Goal: Transaction & Acquisition: Purchase product/service

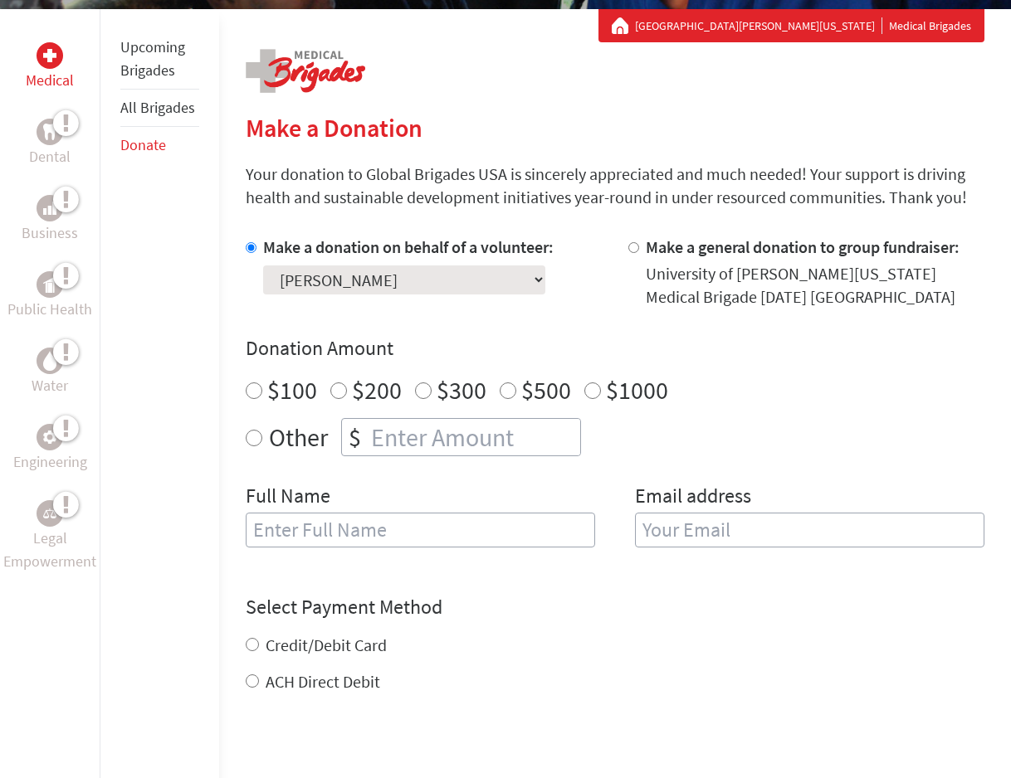
scroll to position [302, 0]
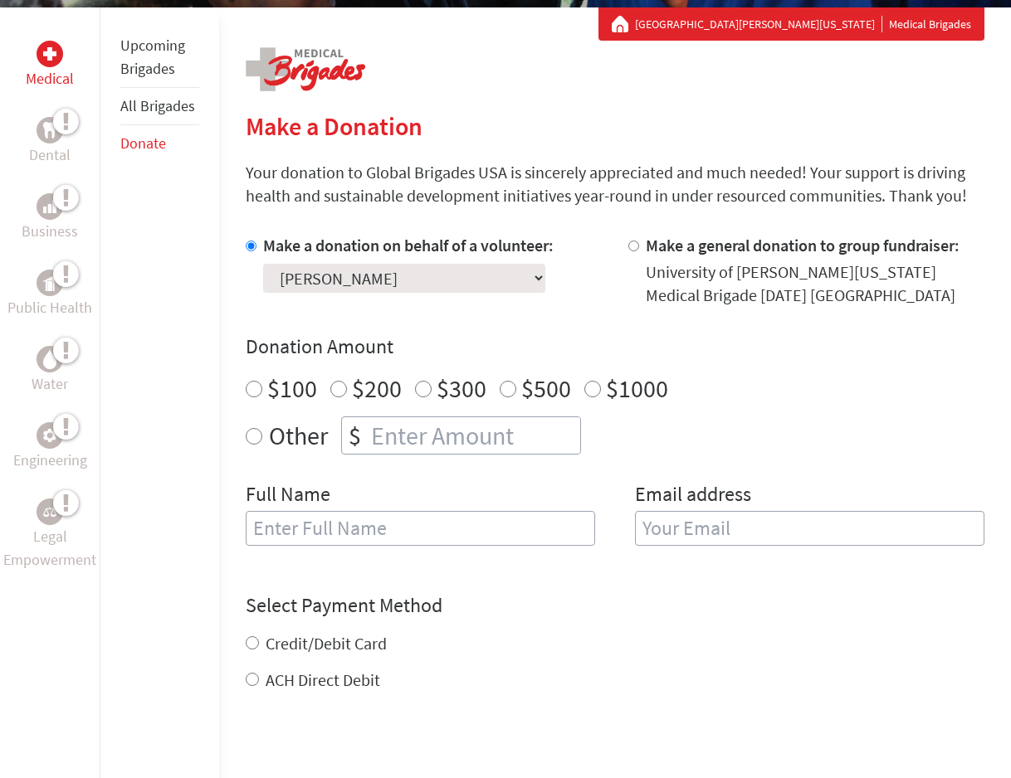
click at [376, 446] on input "number" at bounding box center [474, 435] width 212 height 37
radio input "true"
type input "250"
click at [429, 471] on div "Make a donation on behalf of a volunteer: Select a volunteer... [PERSON_NAME] […" at bounding box center [615, 400] width 739 height 332
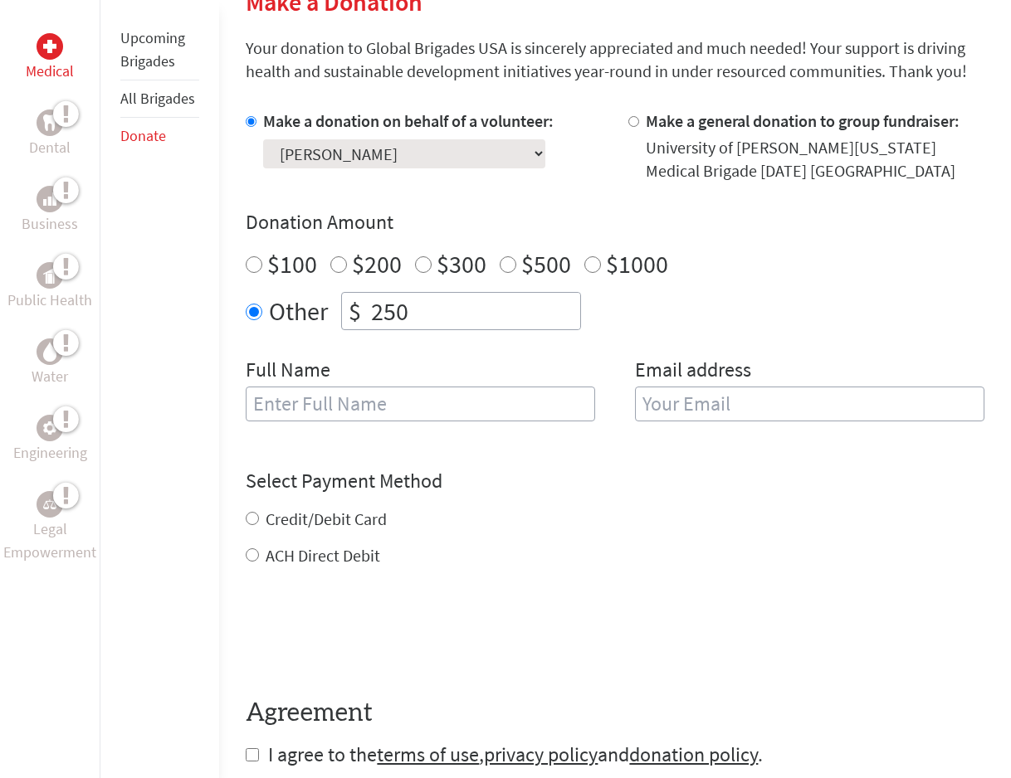
scroll to position [654, 0]
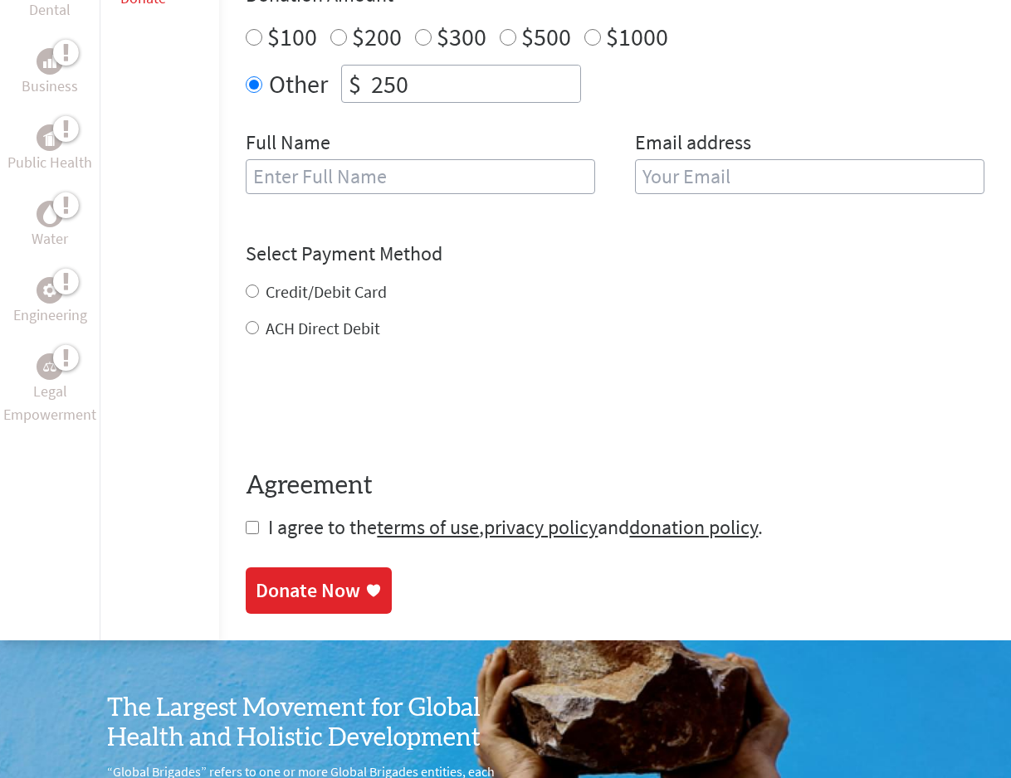
click at [254, 295] on input "Credit/Debit Card" at bounding box center [252, 291] width 13 height 13
radio input "true"
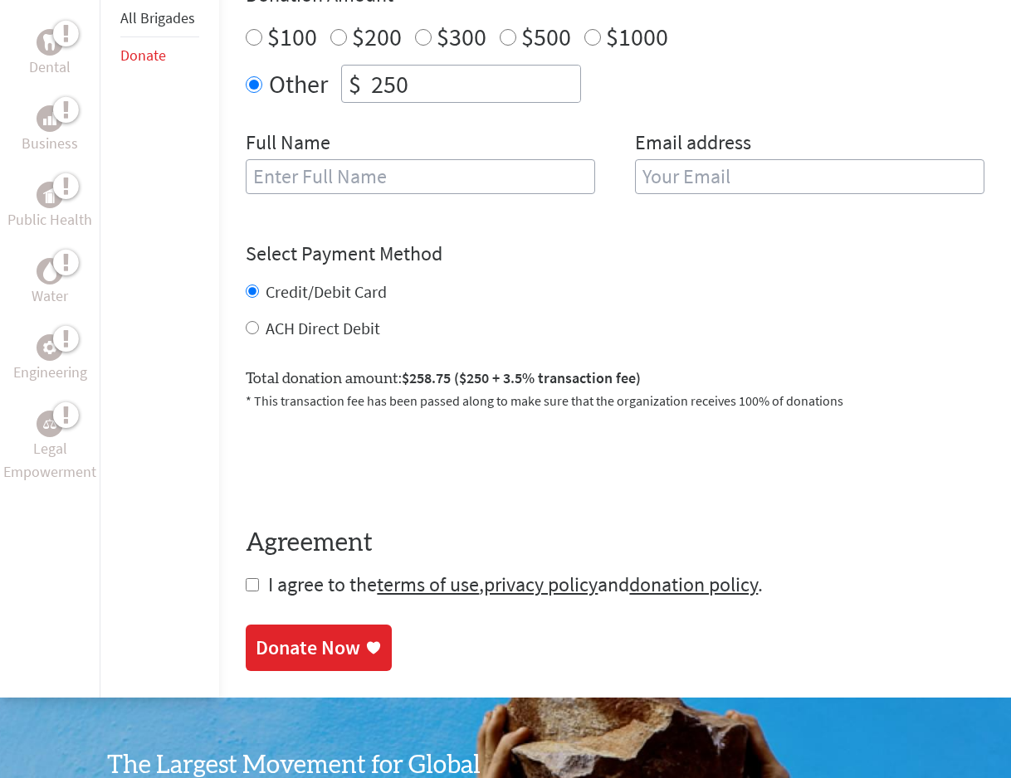
click at [255, 582] on input "checkbox" at bounding box center [252, 584] width 13 height 13
checkbox input "true"
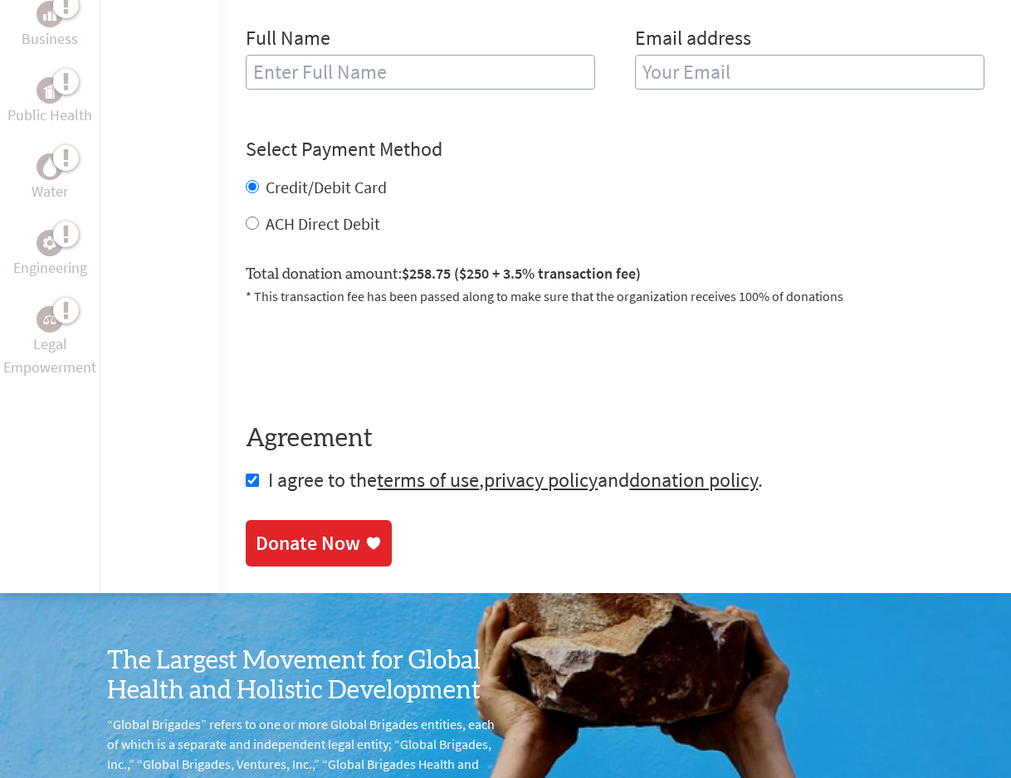
scroll to position [765, 0]
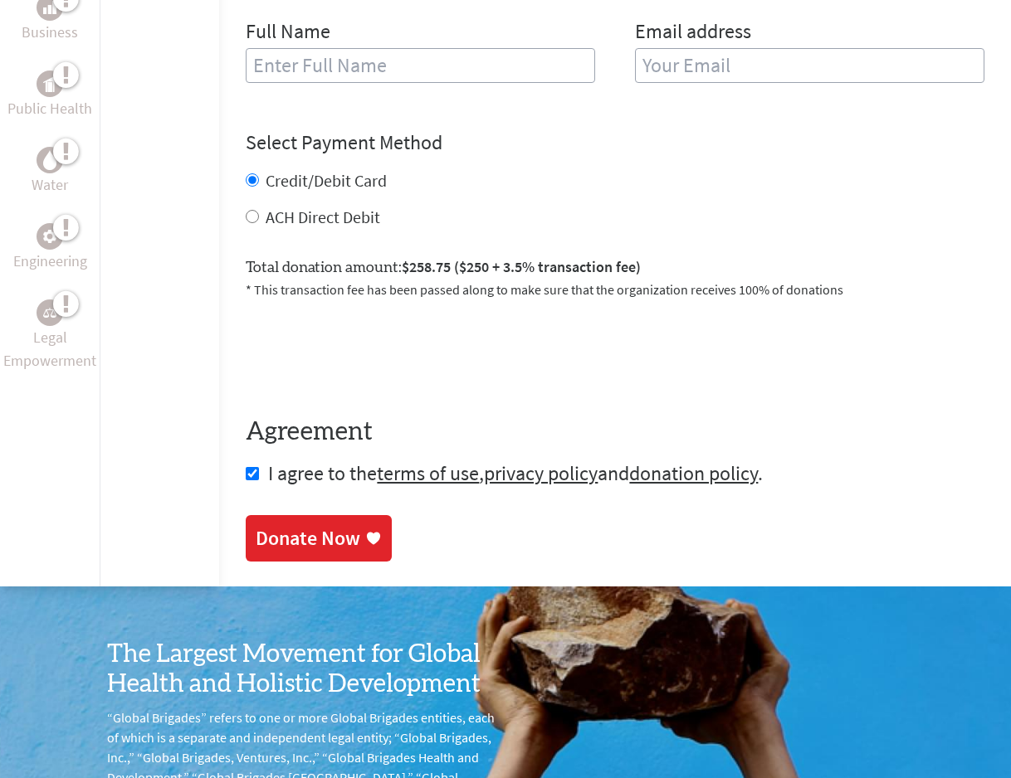
click at [321, 545] on div "Donate Now" at bounding box center [308, 538] width 105 height 27
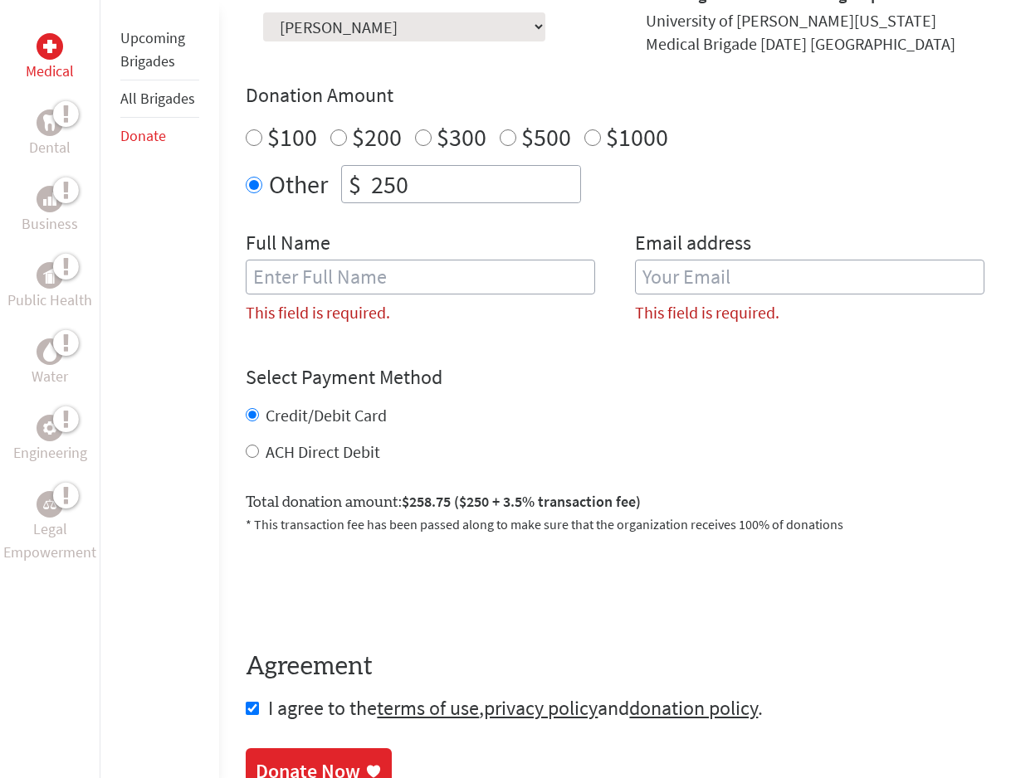
scroll to position [536, 0]
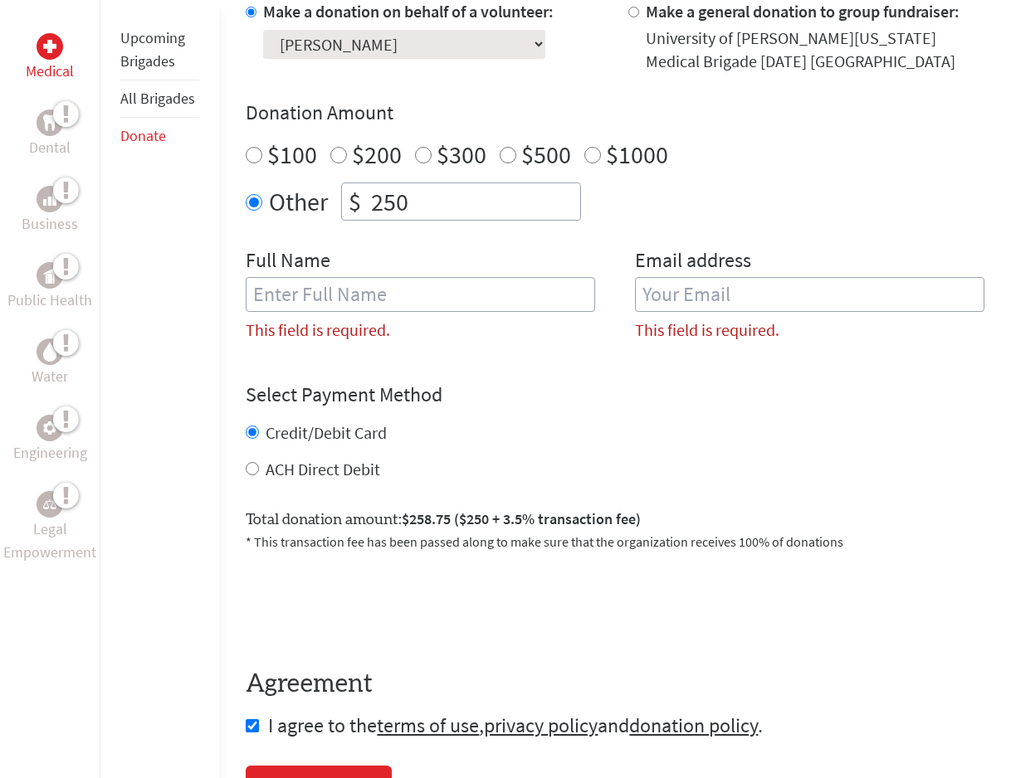
click at [500, 283] on input "text" at bounding box center [420, 294] width 349 height 35
type input "[PERSON_NAME]"
type input "[EMAIL_ADDRESS][PERSON_NAME][DOMAIN_NAME]"
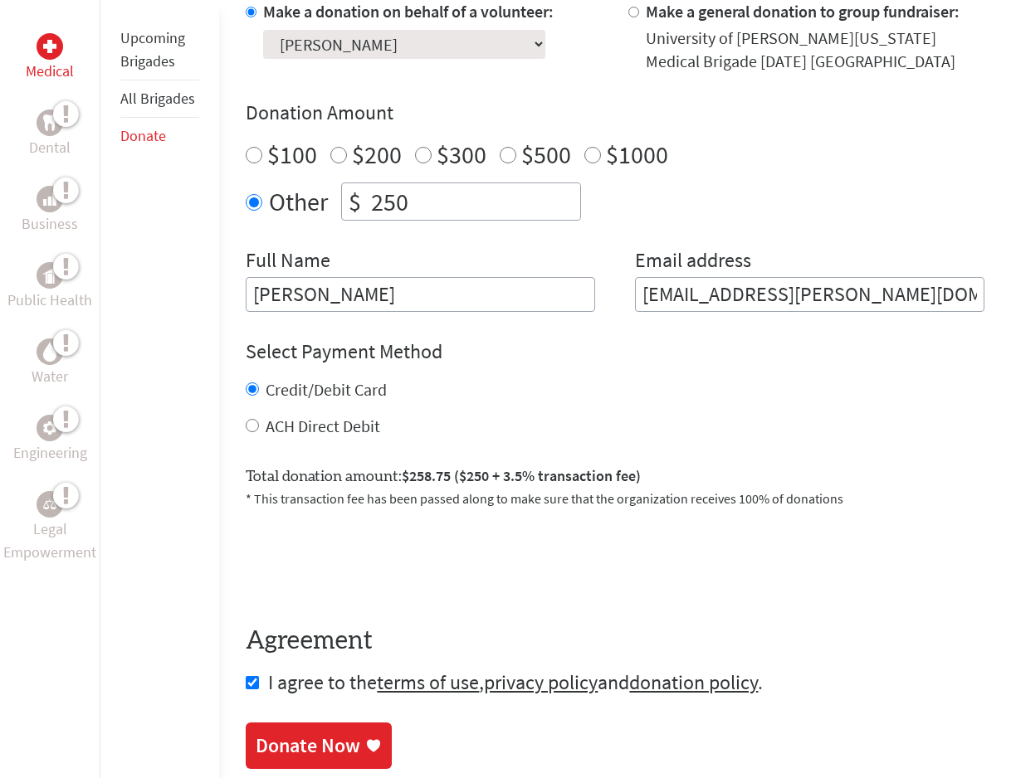
click at [698, 289] on input "[EMAIL_ADDRESS][PERSON_NAME][DOMAIN_NAME]" at bounding box center [809, 294] width 349 height 35
click at [600, 373] on div "Select Payment Method NOTE: American Express is not accepted. Please proceed no…" at bounding box center [615, 389] width 739 height 100
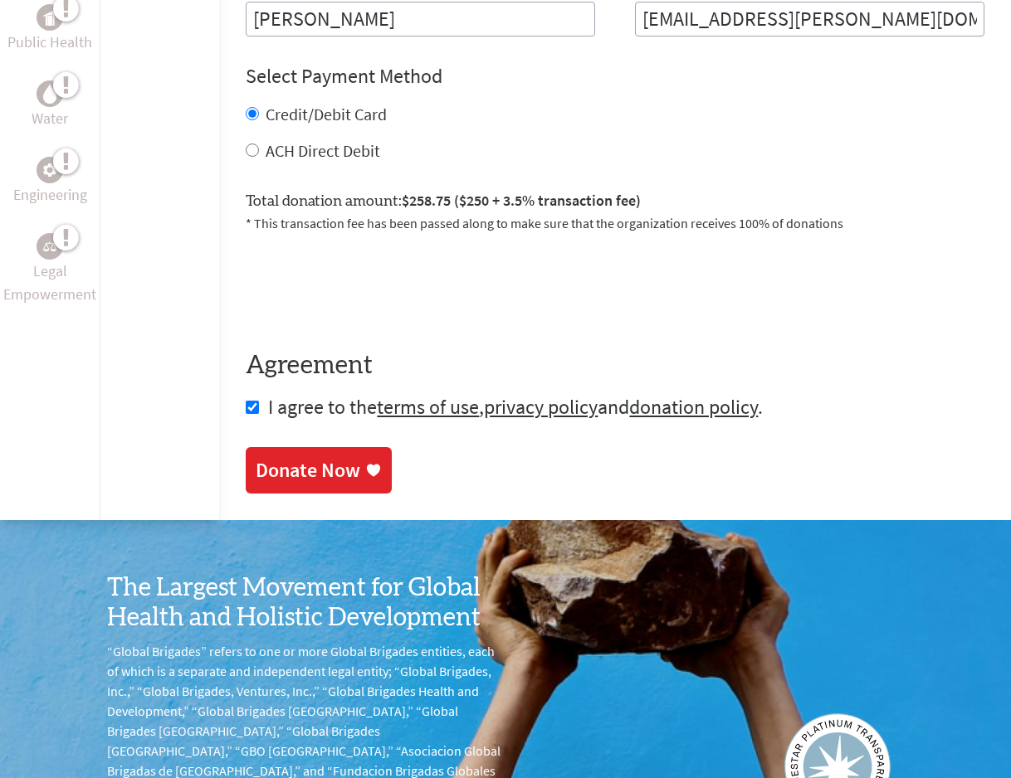
scroll to position [847, 0]
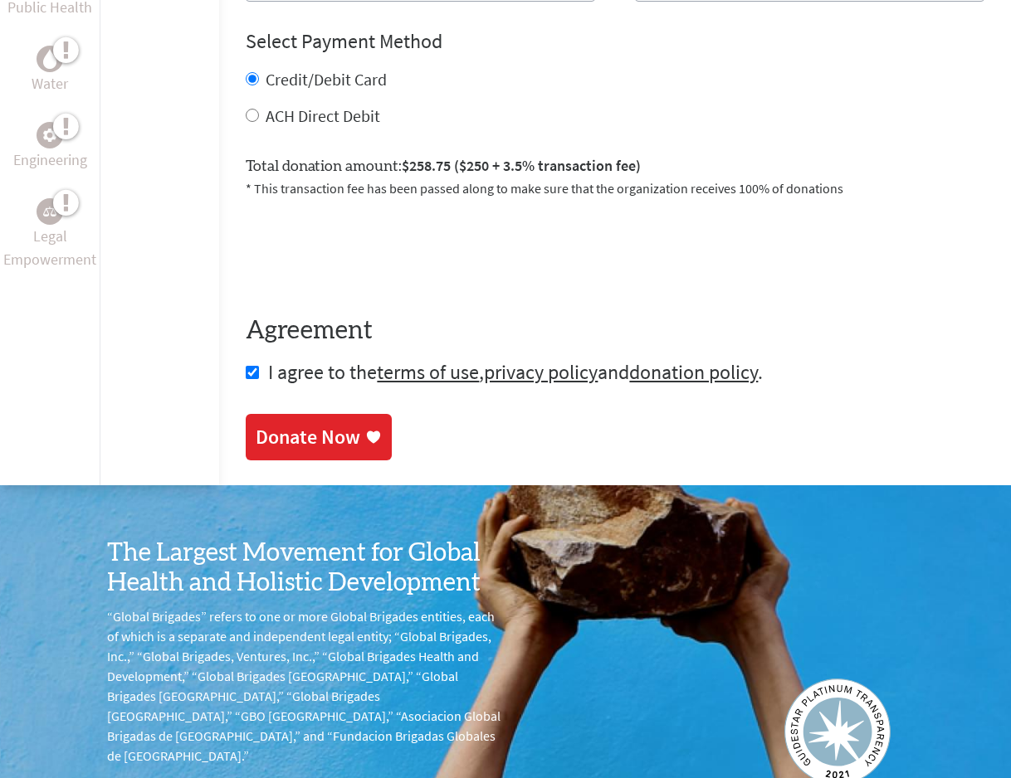
click at [309, 432] on div "Donate Now" at bounding box center [308, 437] width 105 height 27
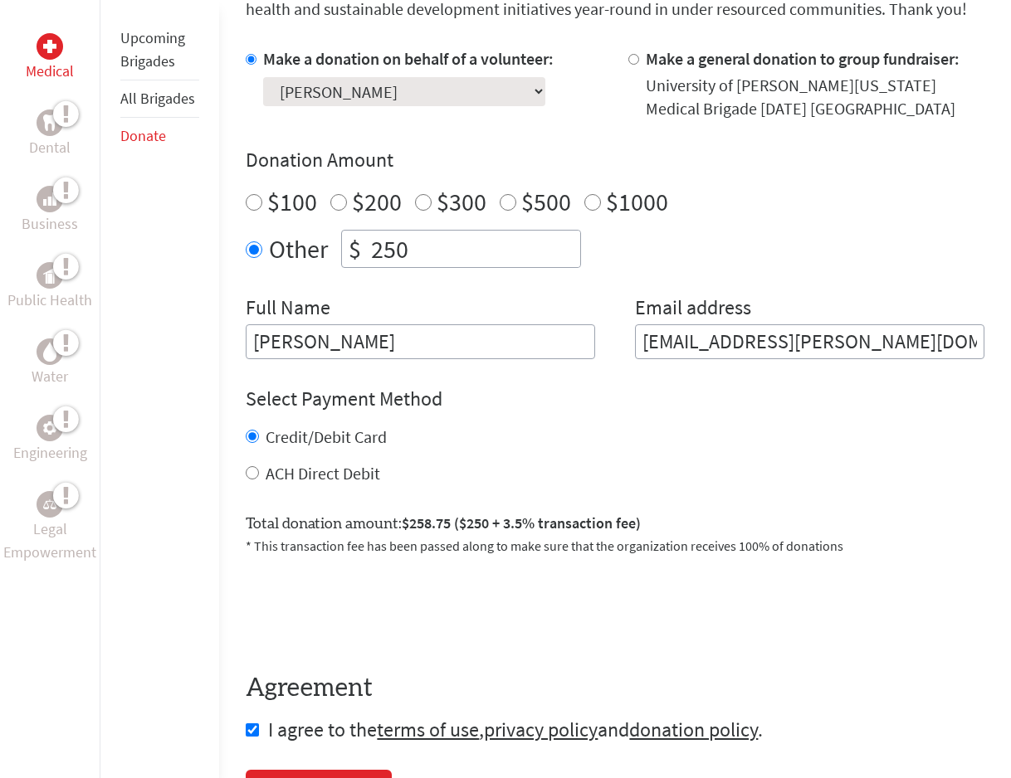
scroll to position [653, 0]
